Goal: Check status

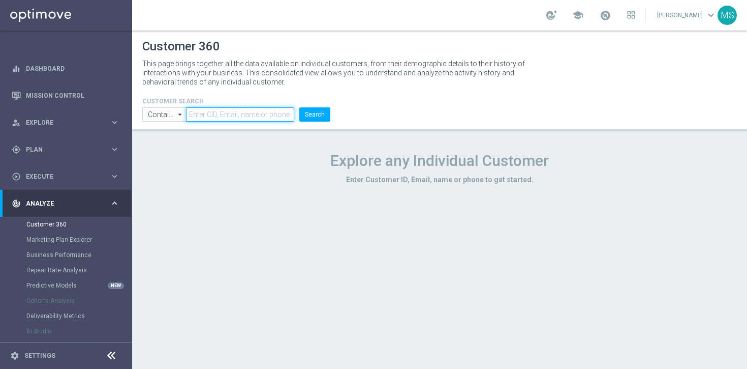
click at [249, 108] on input "text" at bounding box center [240, 114] width 108 height 14
paste input "2551299"
type input "2551299"
click at [305, 118] on button "Search" at bounding box center [314, 114] width 31 height 14
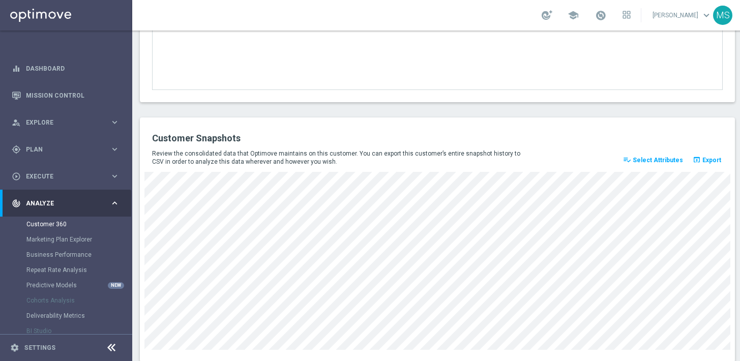
scroll to position [1398, 0]
